Goal: Navigation & Orientation: Find specific page/section

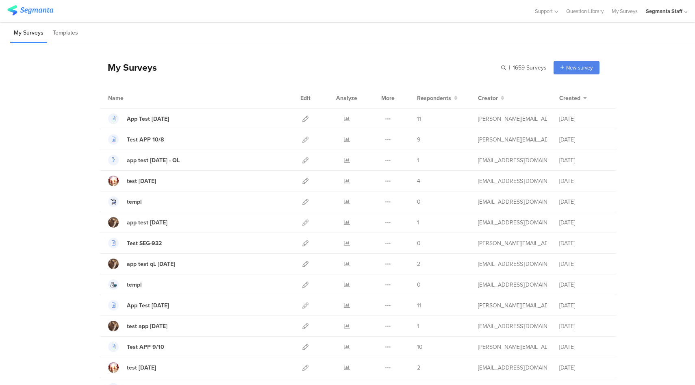
click at [392, 67] on div "My Surveys | 1659 Surveys New survey Start from scratch Choose from templates" at bounding box center [350, 67] width 500 height 33
click at [676, 15] on div "Segmanta Staff" at bounding box center [667, 11] width 42 height 22
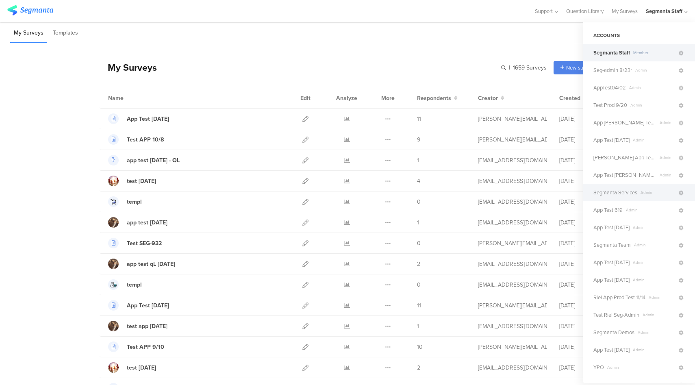
click at [632, 191] on span "Segmanta Services" at bounding box center [615, 193] width 44 height 8
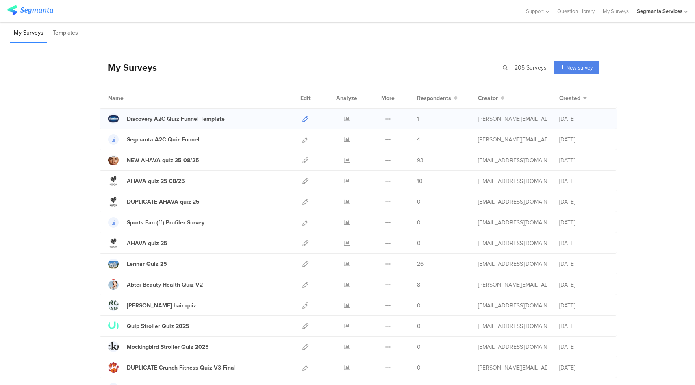
click at [303, 118] on icon at bounding box center [305, 119] width 6 height 6
